Goal: Transaction & Acquisition: Purchase product/service

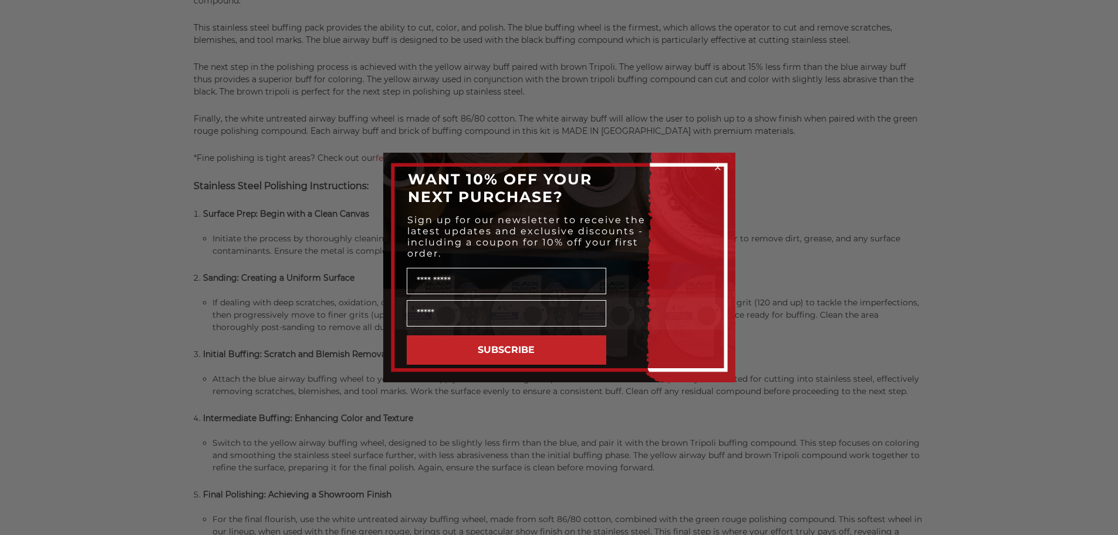
scroll to position [877, 0]
click at [720, 167] on circle "Close dialog" at bounding box center [717, 167] width 11 height 11
click at [717, 166] on circle "Close dialog" at bounding box center [717, 167] width 11 height 11
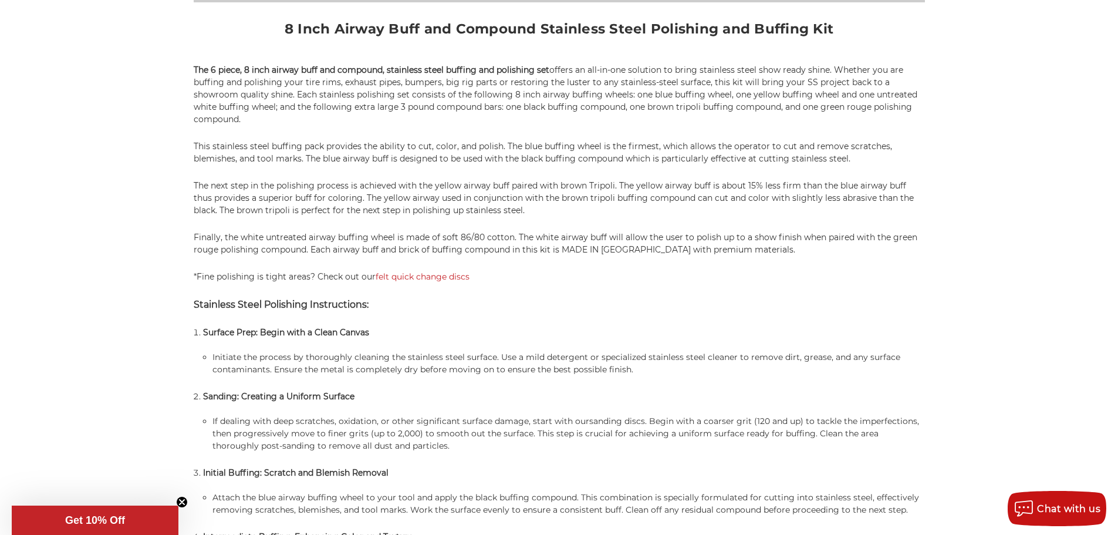
scroll to position [759, 0]
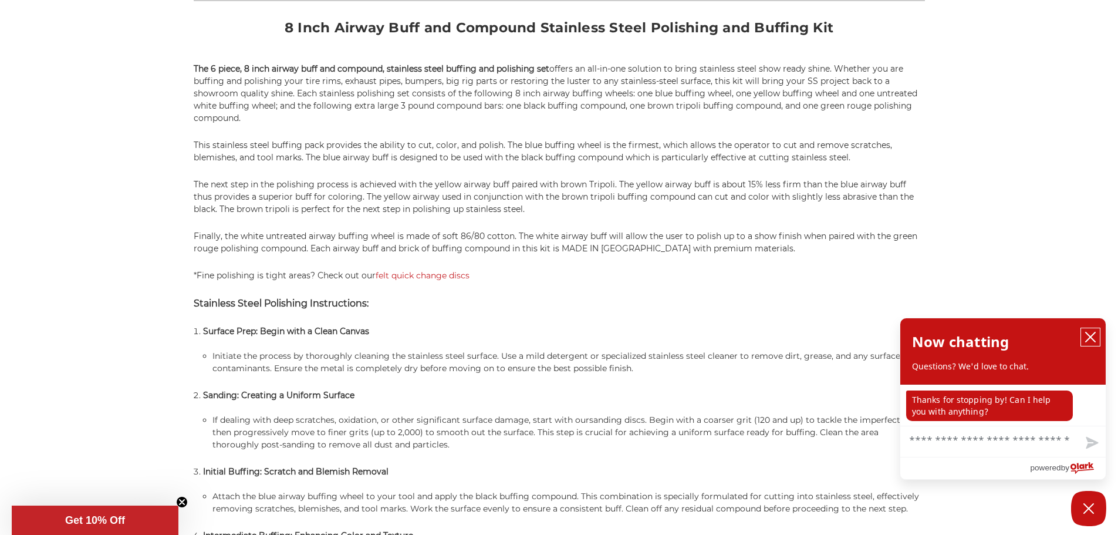
click at [1088, 332] on icon "close chatbox" at bounding box center [1091, 337] width 12 height 12
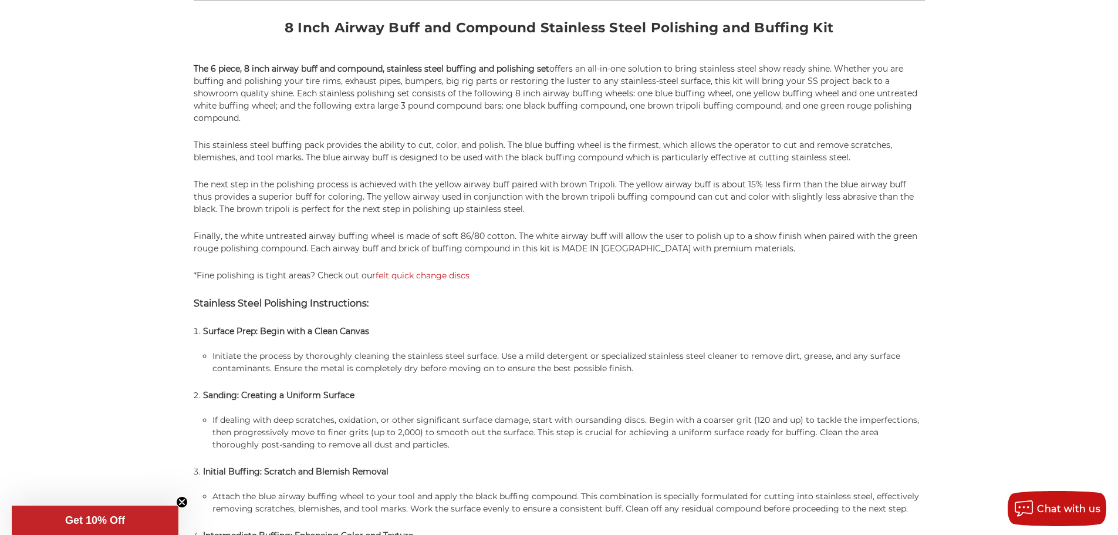
click at [511, 390] on p "Sanding: Creating a Uniform Surface" at bounding box center [564, 395] width 722 height 12
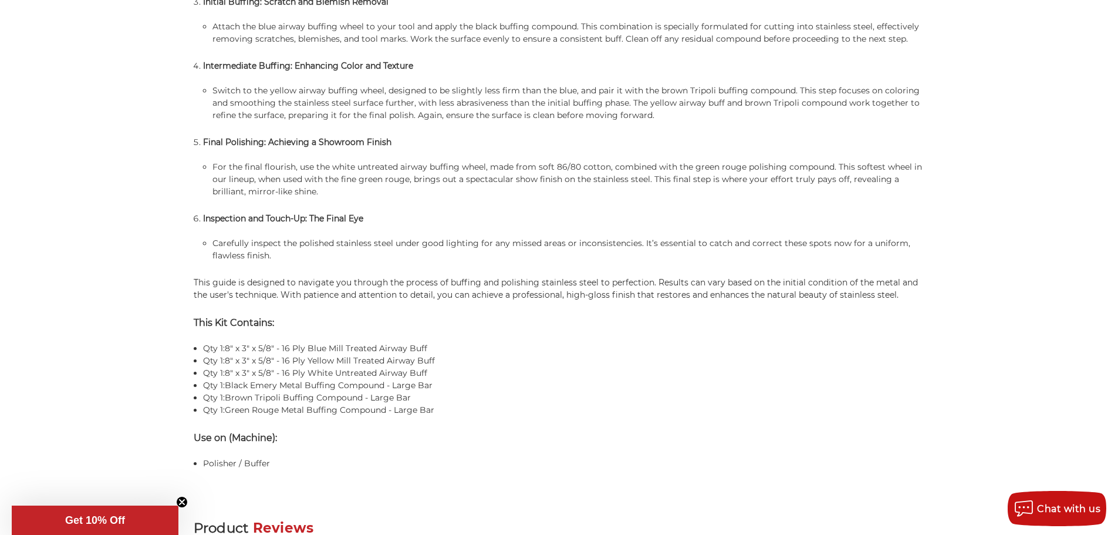
scroll to position [1287, 0]
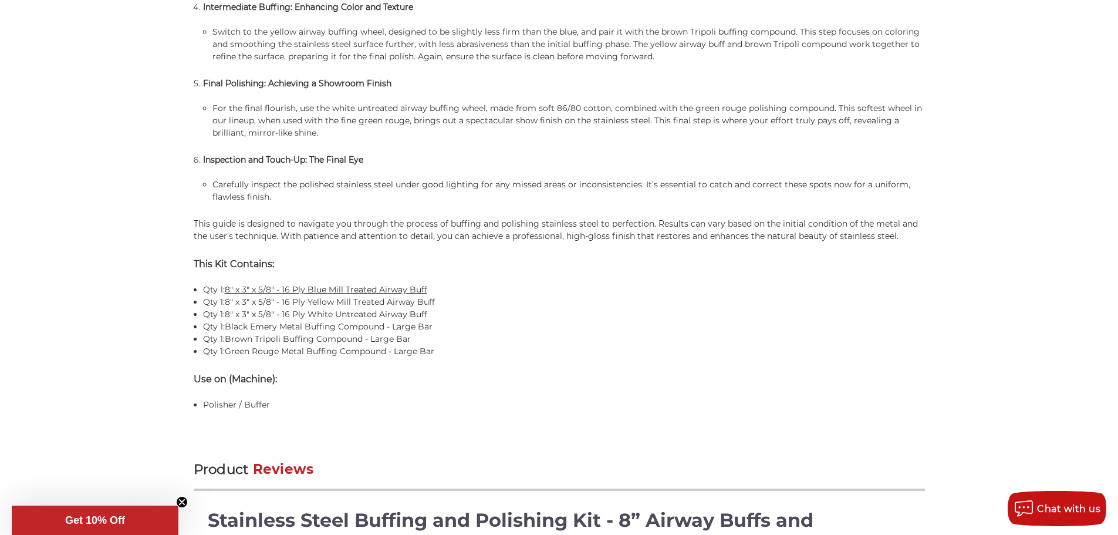
click at [340, 289] on link "8" x 3" x 5/8" - 16 Ply Blue Mill Treated Airway Buff" at bounding box center [326, 289] width 203 height 11
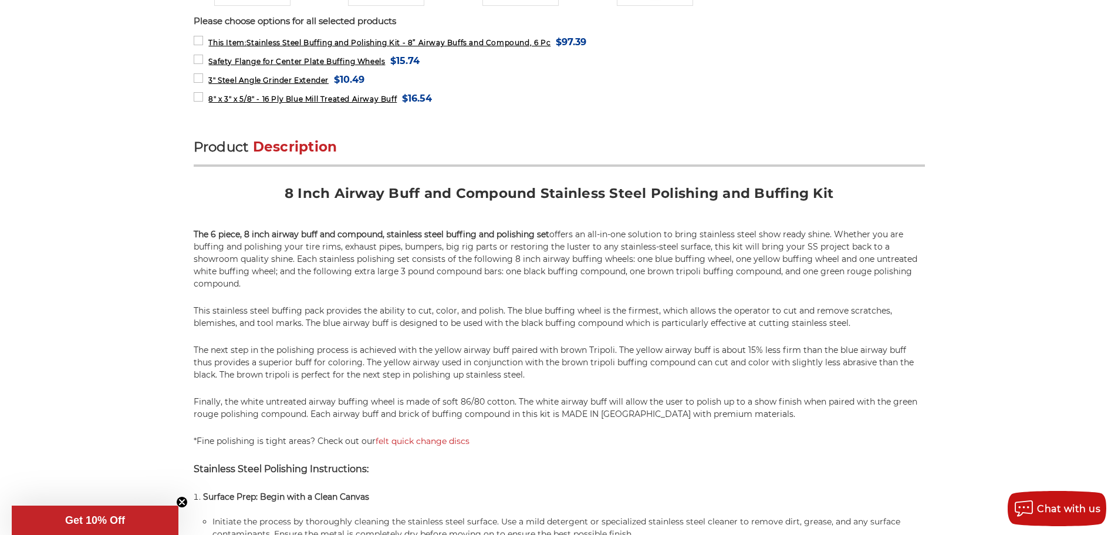
scroll to position [112, 0]
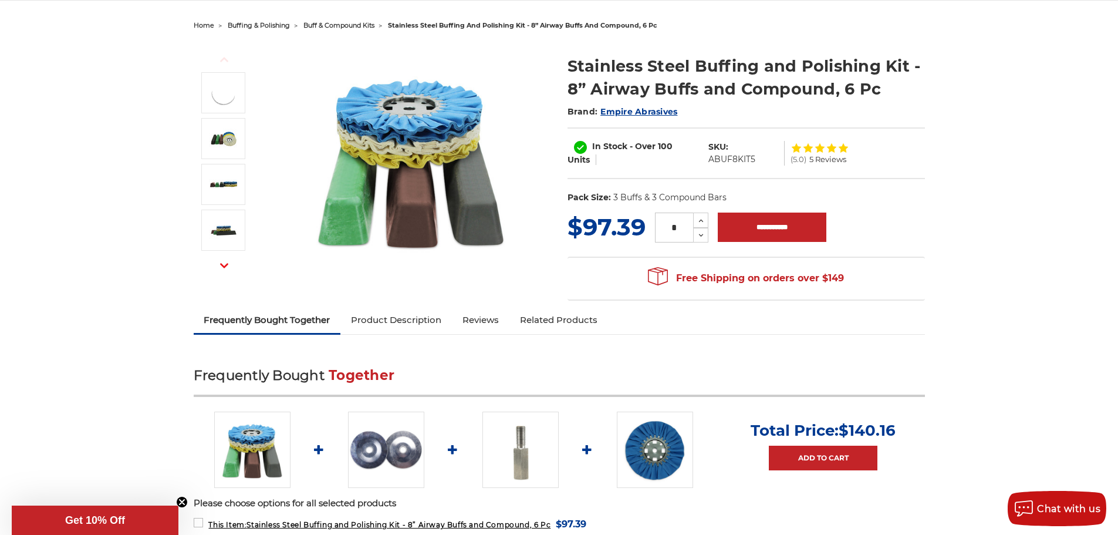
drag, startPoint x: 501, startPoint y: 314, endPoint x: 456, endPoint y: 198, distance: 124.4
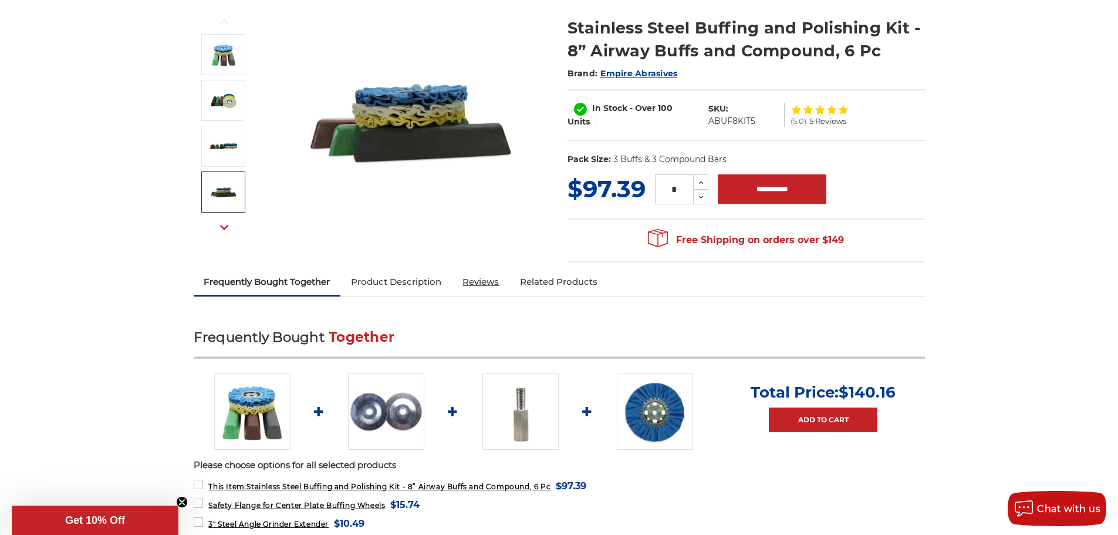
scroll to position [176, 0]
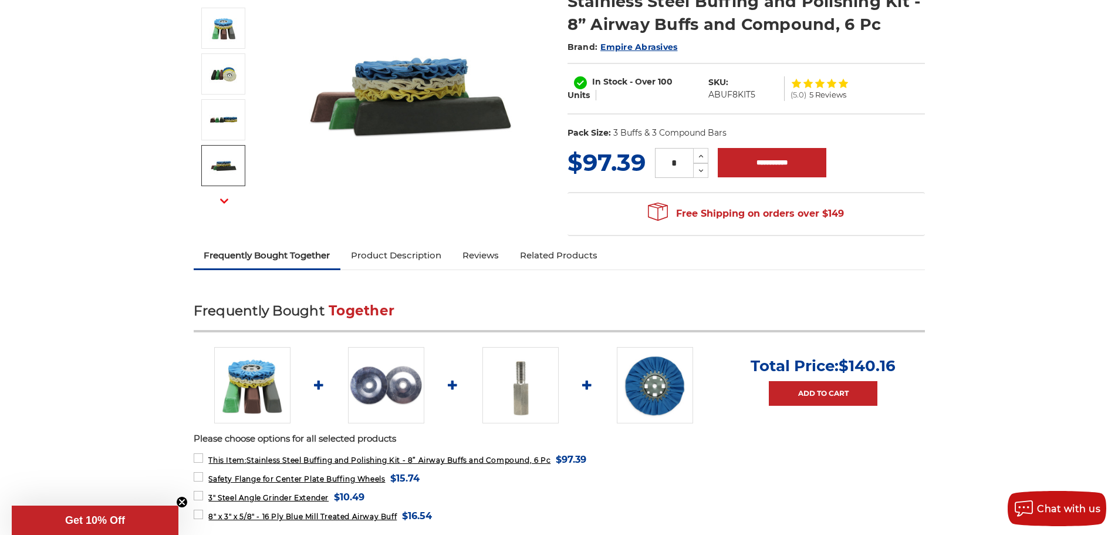
click at [385, 385] on img at bounding box center [386, 385] width 76 height 76
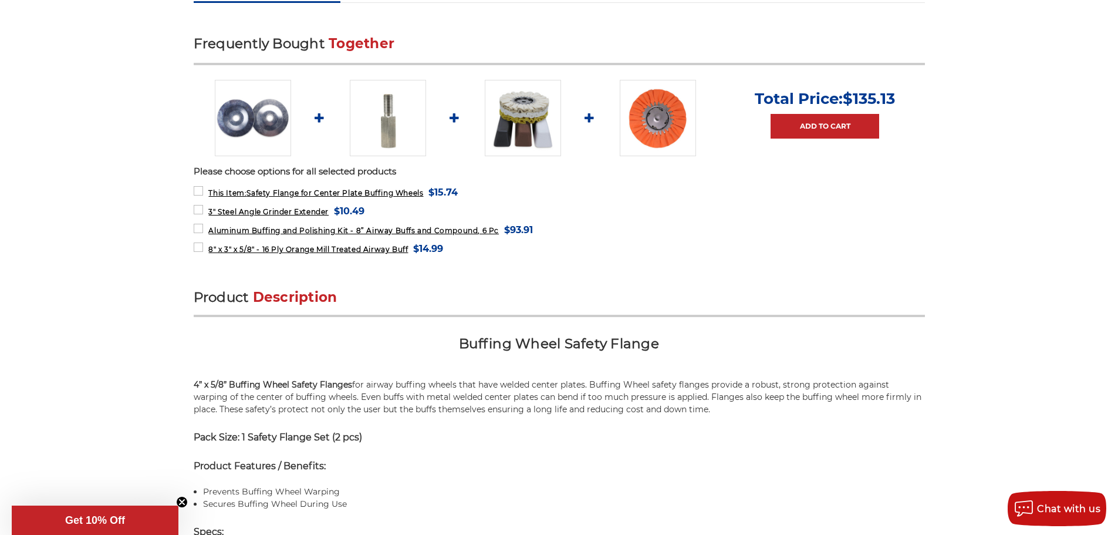
scroll to position [470, 0]
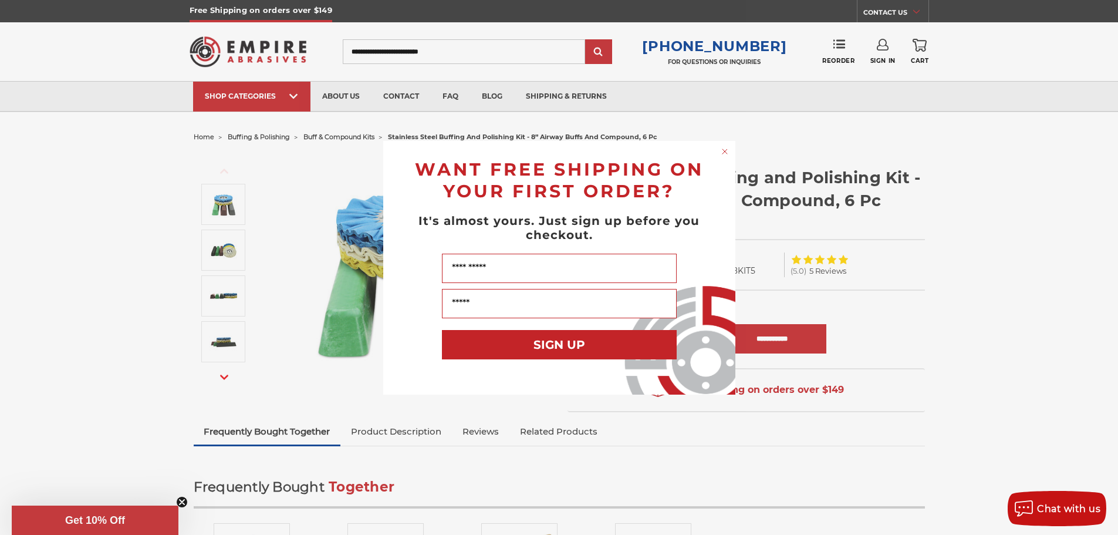
click at [723, 154] on circle "Close dialog" at bounding box center [724, 151] width 11 height 11
